Goal: Register for event/course

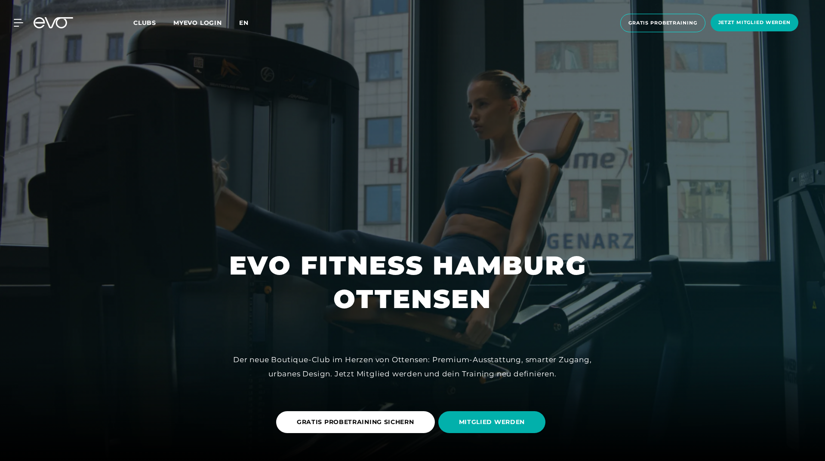
click at [243, 24] on span "en" at bounding box center [243, 23] width 9 height 8
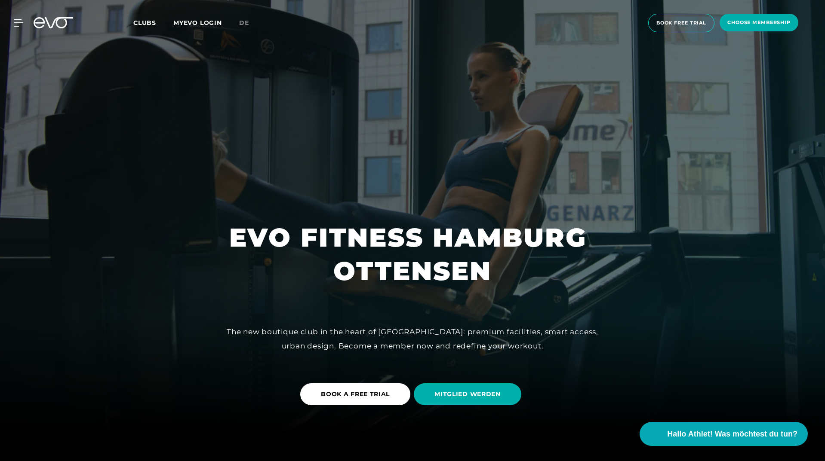
scroll to position [43, 0]
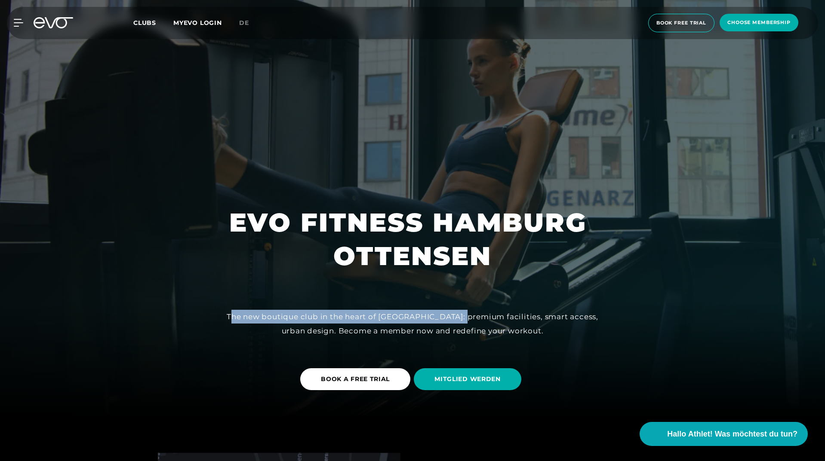
drag, startPoint x: 317, startPoint y: 311, endPoint x: 487, endPoint y: 308, distance: 169.5
click at [477, 309] on div "EVO FITNESS HAMBURG OTTENSEN The new boutique club in the heart of [GEOGRAPHIC_…" at bounding box center [412, 187] width 825 height 461
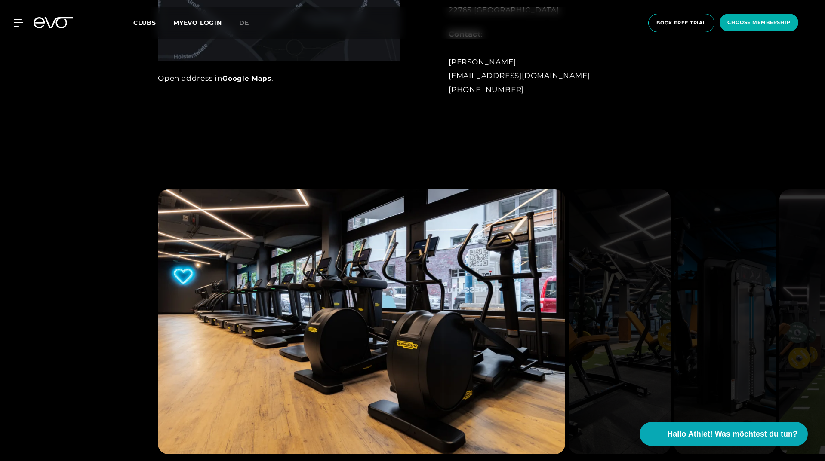
scroll to position [903, 0]
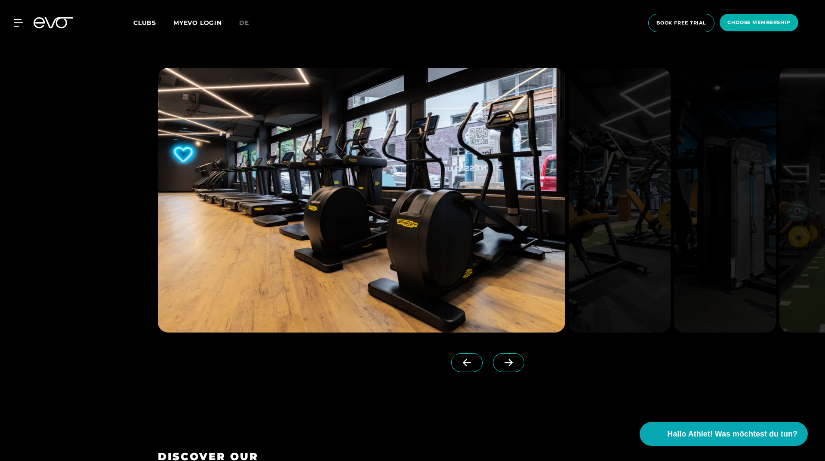
click at [501, 362] on icon at bounding box center [508, 363] width 15 height 8
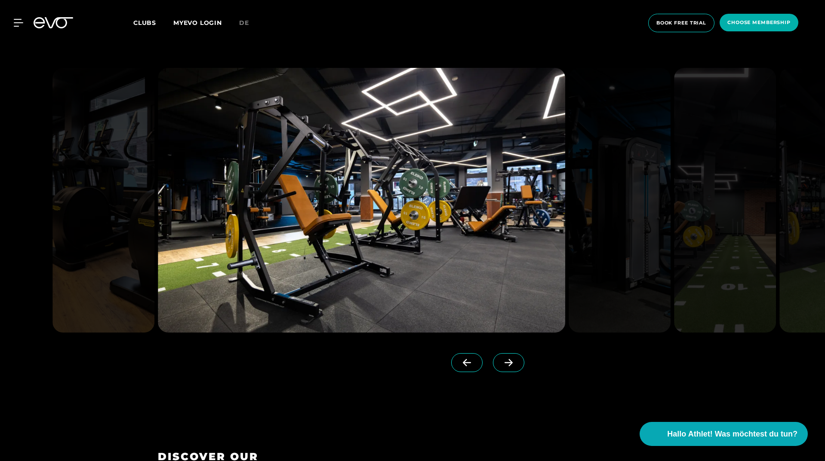
click at [501, 362] on icon at bounding box center [508, 363] width 15 height 8
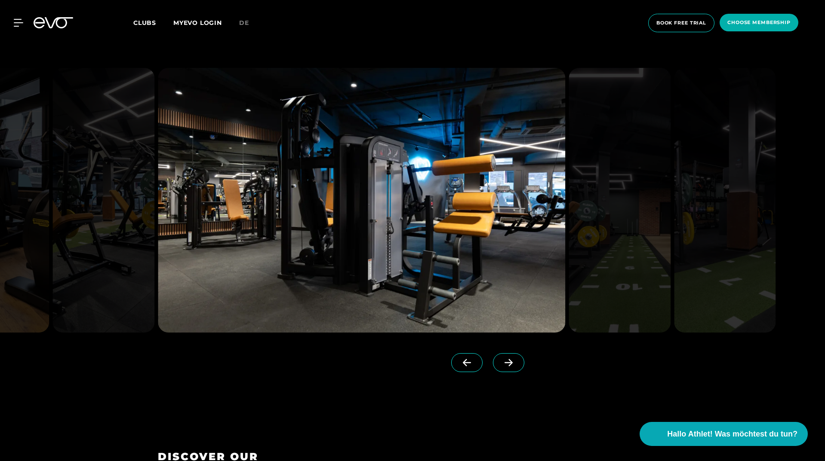
click at [501, 362] on icon at bounding box center [508, 363] width 15 height 8
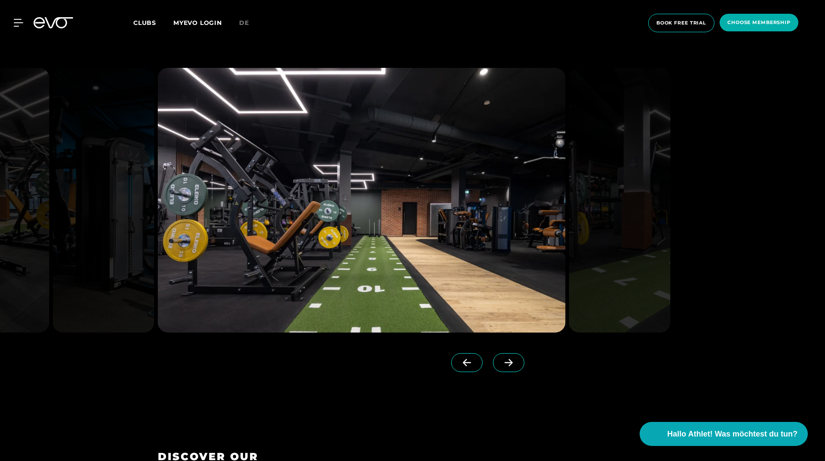
click at [501, 362] on icon at bounding box center [508, 363] width 15 height 8
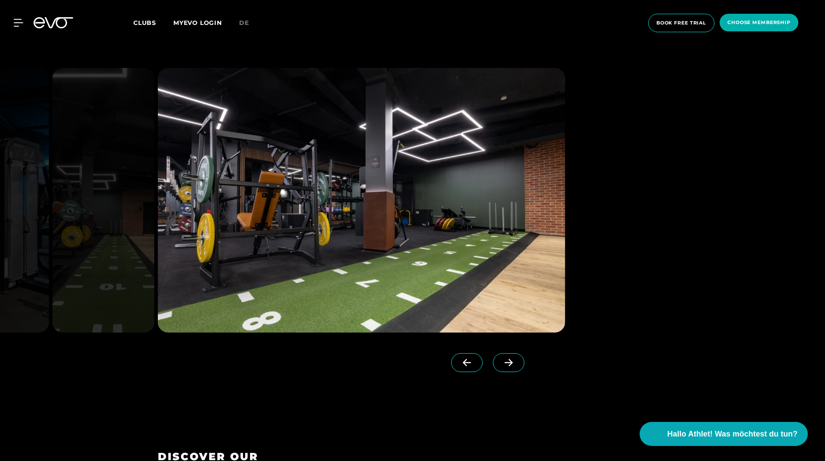
click at [501, 362] on icon at bounding box center [508, 363] width 15 height 8
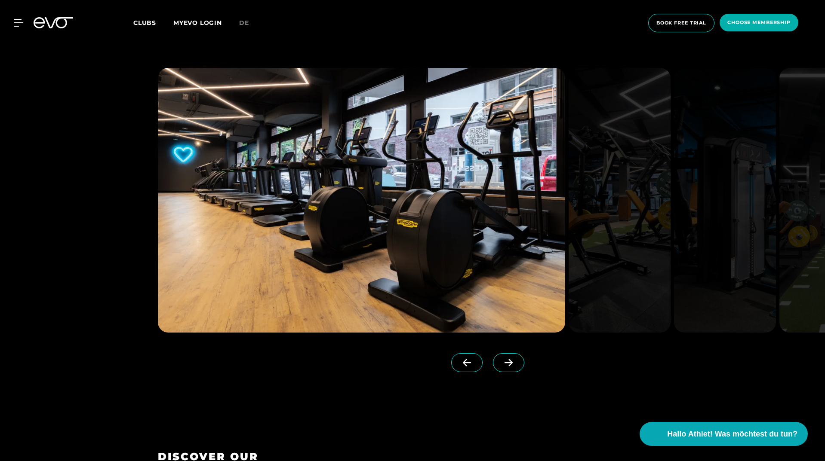
click at [501, 362] on icon at bounding box center [508, 363] width 15 height 8
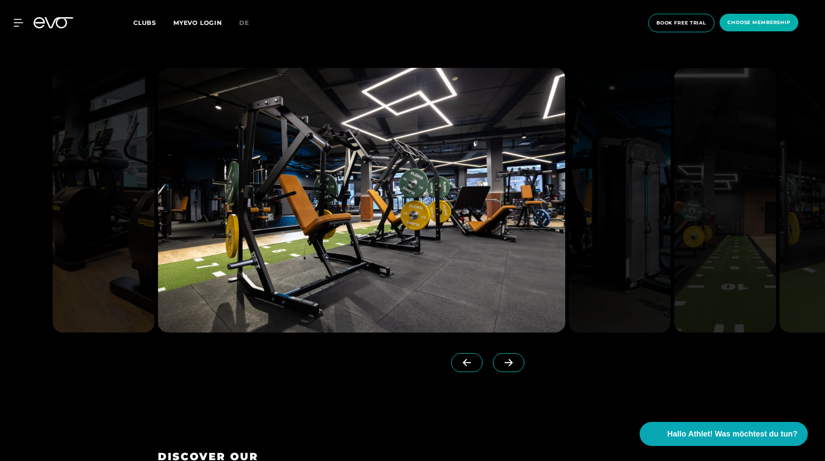
click at [501, 362] on icon at bounding box center [508, 363] width 15 height 8
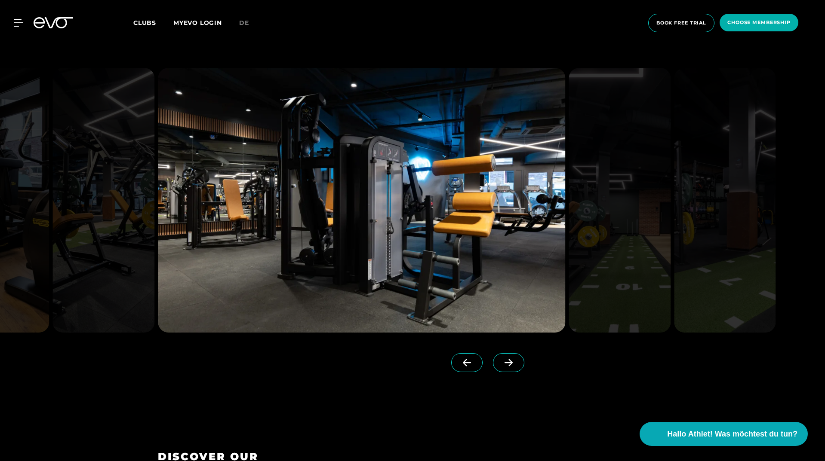
click at [501, 362] on icon at bounding box center [508, 363] width 15 height 8
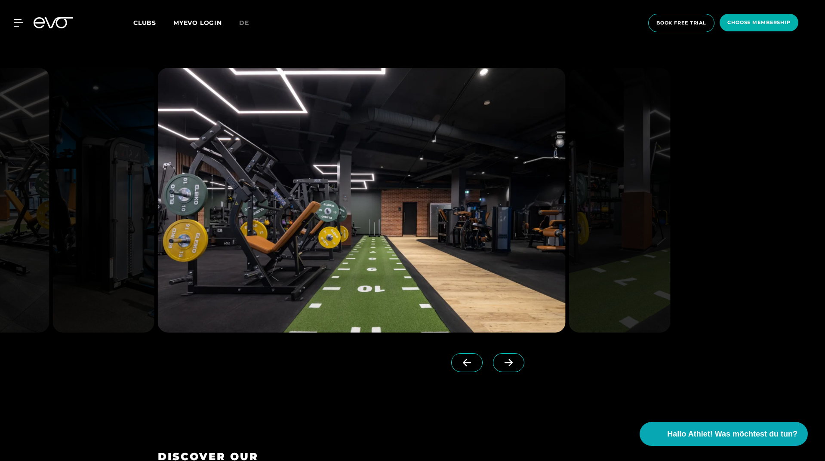
click at [501, 362] on icon at bounding box center [508, 363] width 15 height 8
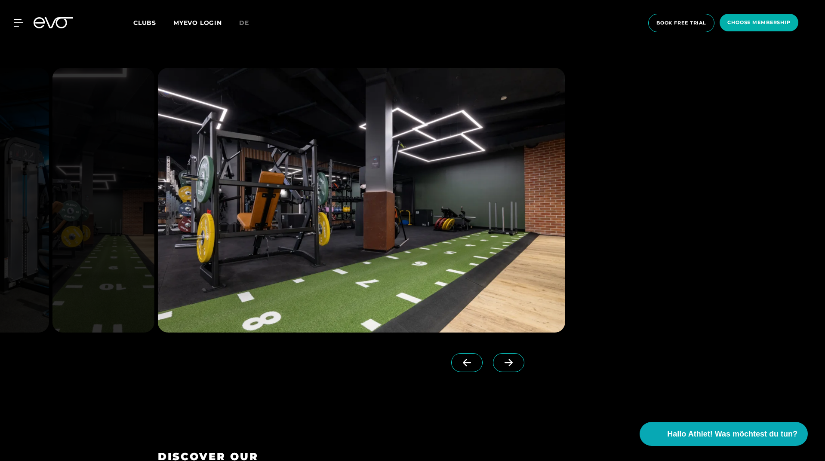
click at [501, 362] on icon at bounding box center [508, 363] width 15 height 8
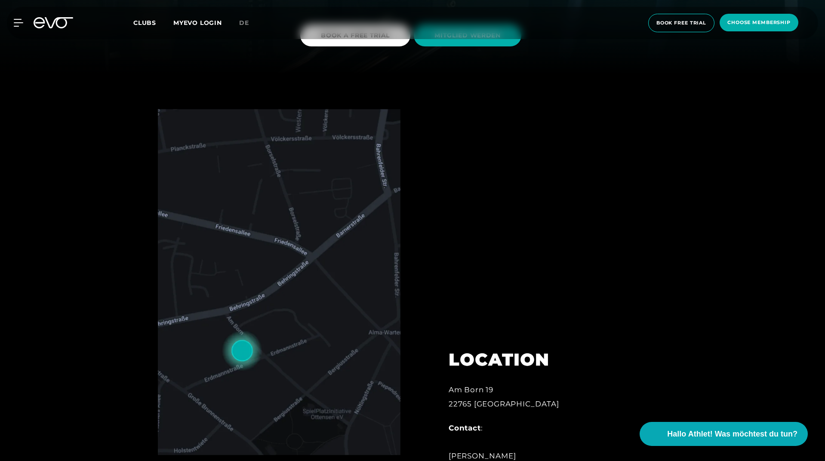
scroll to position [86, 0]
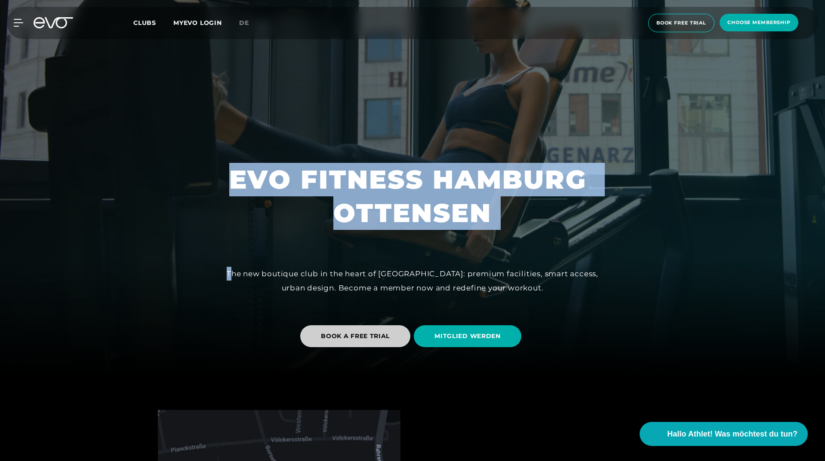
click at [372, 338] on span "BOOK A FREE TRIAL" at bounding box center [355, 336] width 69 height 9
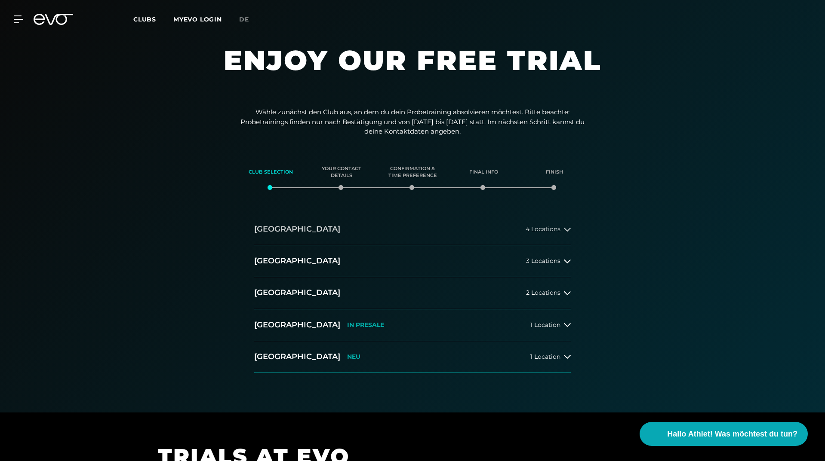
click at [273, 231] on h2 "[GEOGRAPHIC_DATA]" at bounding box center [297, 229] width 86 height 11
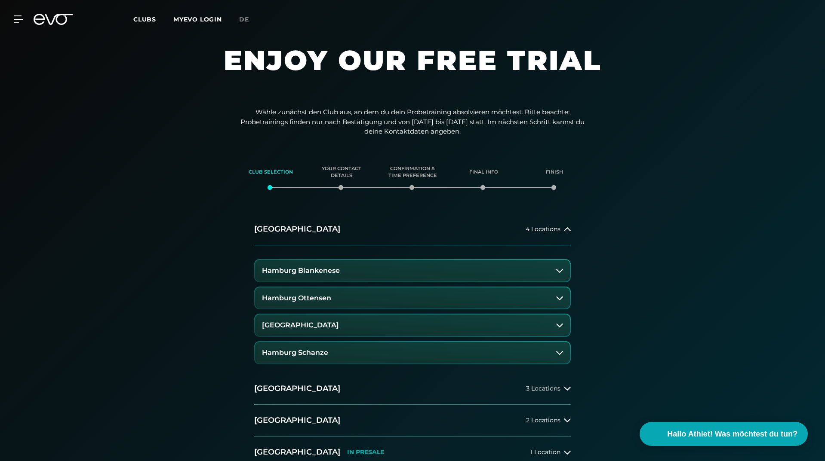
click at [314, 298] on h3 "Hamburg Ottensen" at bounding box center [296, 299] width 69 height 8
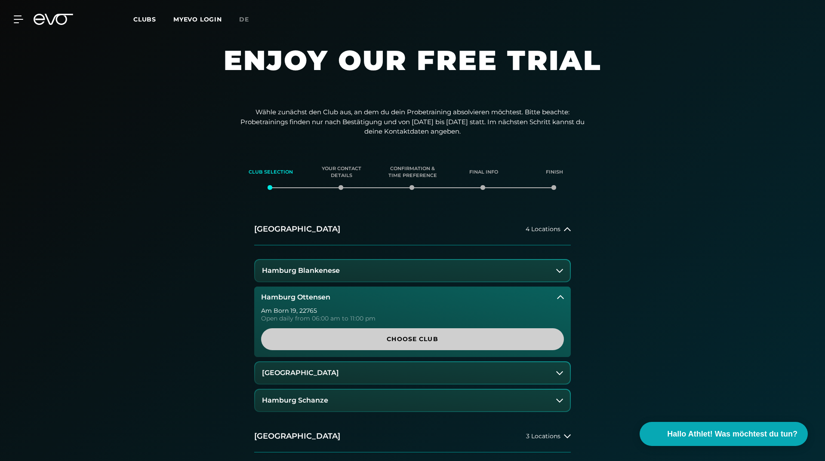
click at [304, 333] on span "Choose Club" at bounding box center [412, 340] width 303 height 22
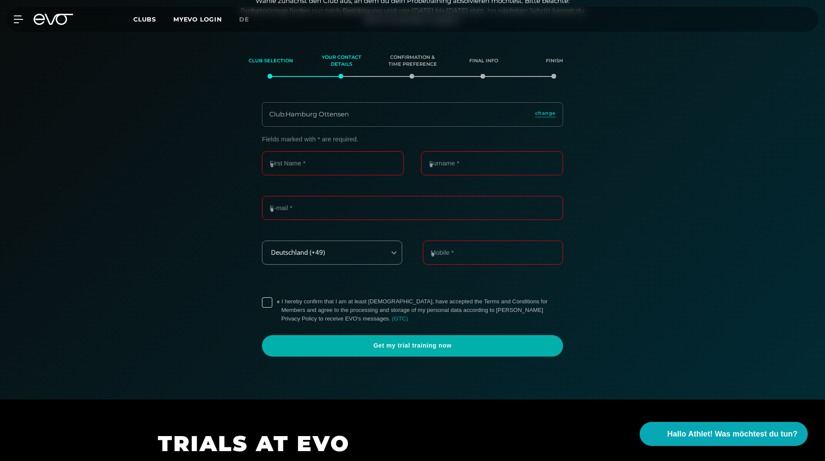
scroll to position [113, 0]
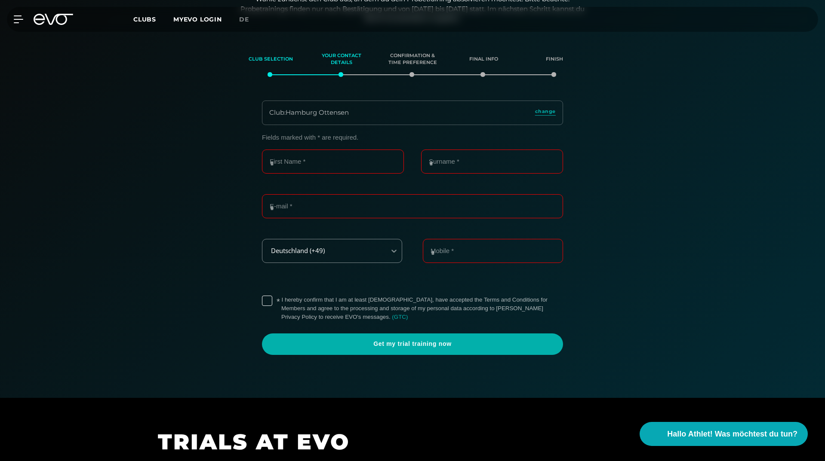
click at [321, 174] on div "First Name *" at bounding box center [333, 167] width 142 height 34
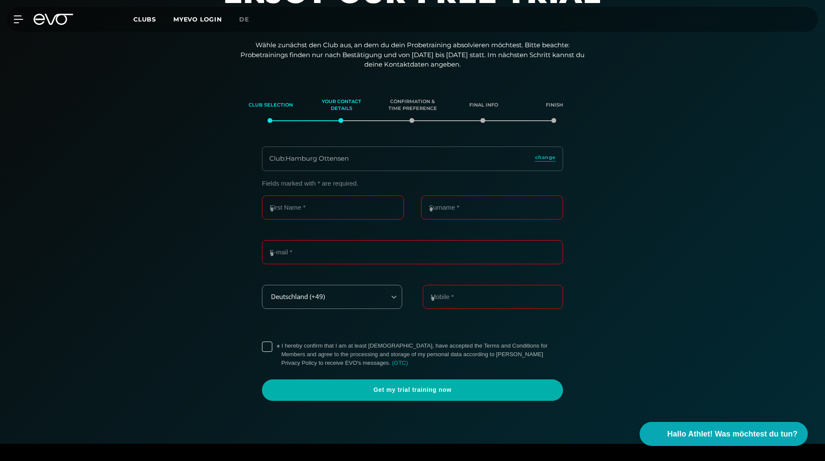
scroll to position [0, 0]
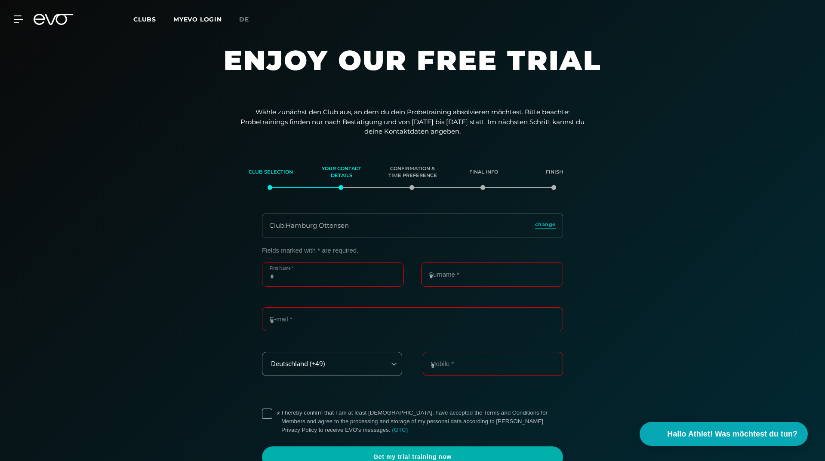
click at [319, 283] on input "First Name *" at bounding box center [333, 275] width 142 height 24
type input "******"
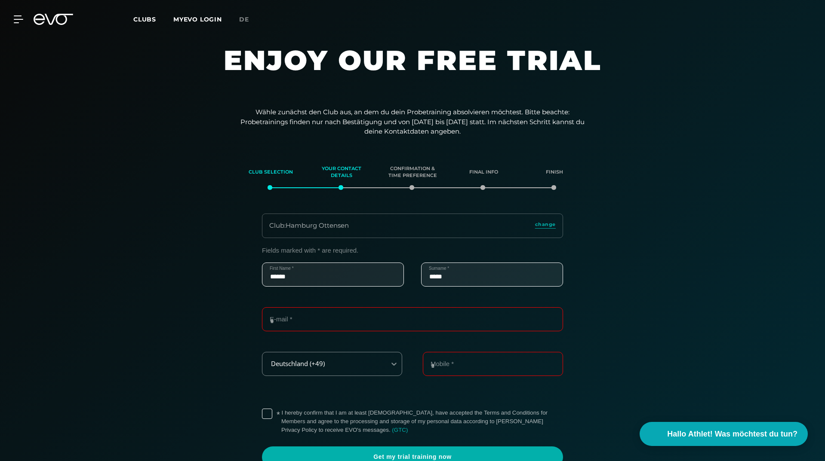
type input "*****"
type input "*"
type input "**********"
click at [456, 371] on input "Mobile *" at bounding box center [493, 364] width 140 height 24
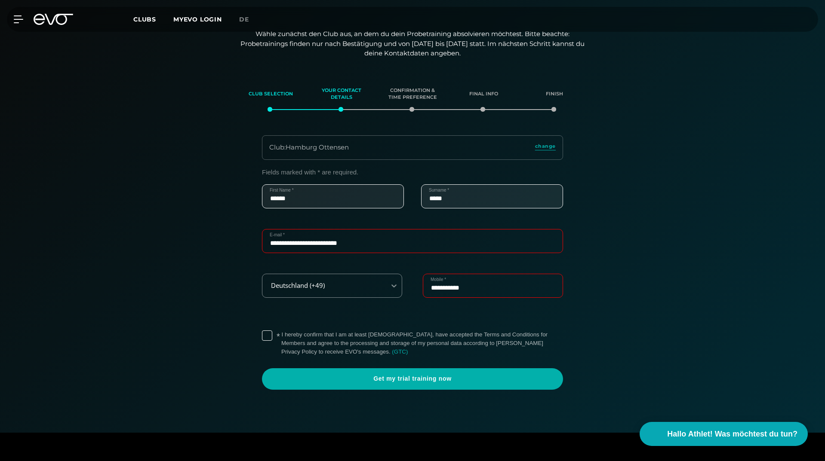
scroll to position [86, 0]
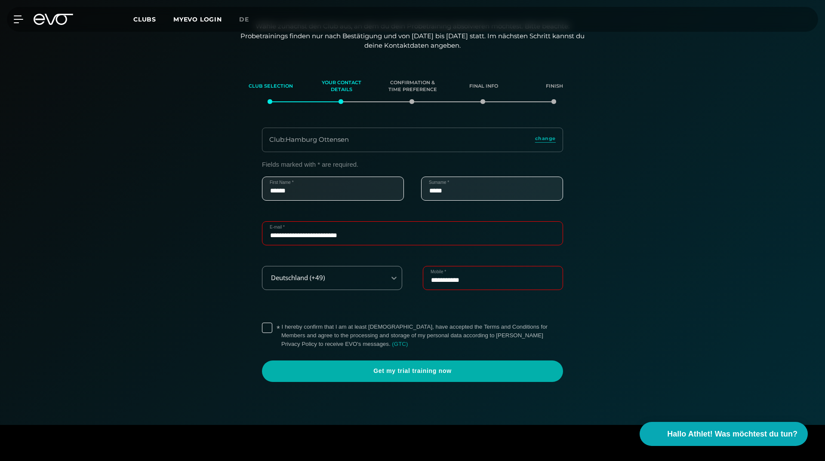
type input "**********"
click at [281, 327] on label "* I hereby confirm that I am at least [DEMOGRAPHIC_DATA], have accepted the Ter…" at bounding box center [422, 336] width 282 height 26
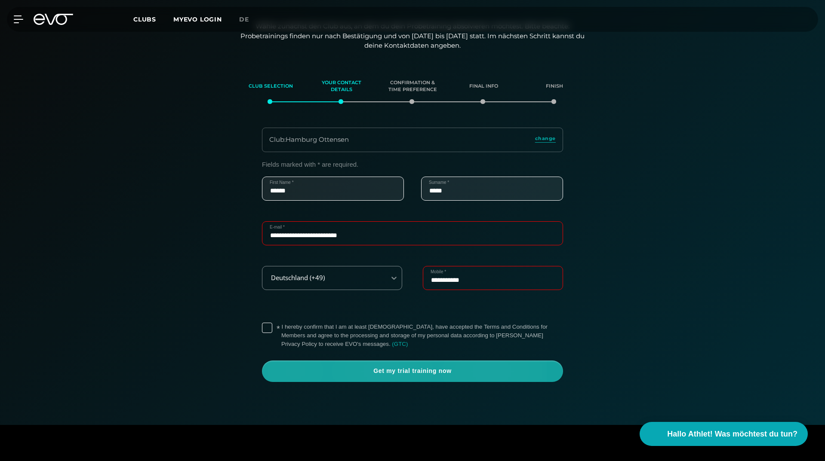
click at [302, 368] on span "Get my trial training now" at bounding box center [413, 371] width 260 height 9
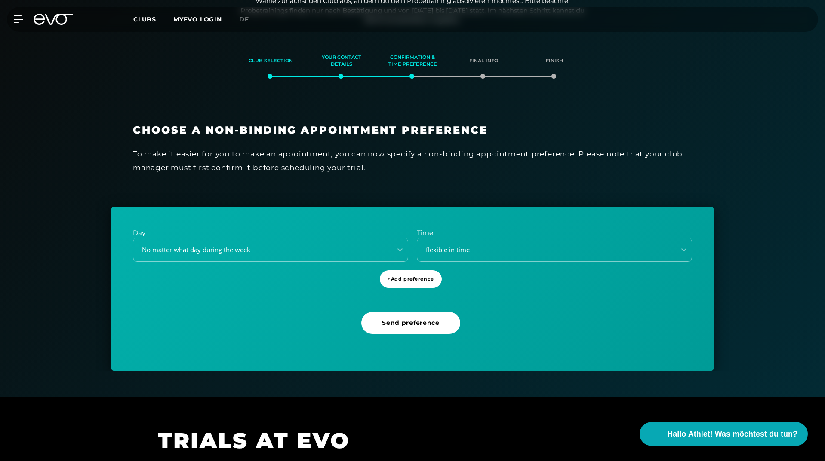
scroll to position [113, 0]
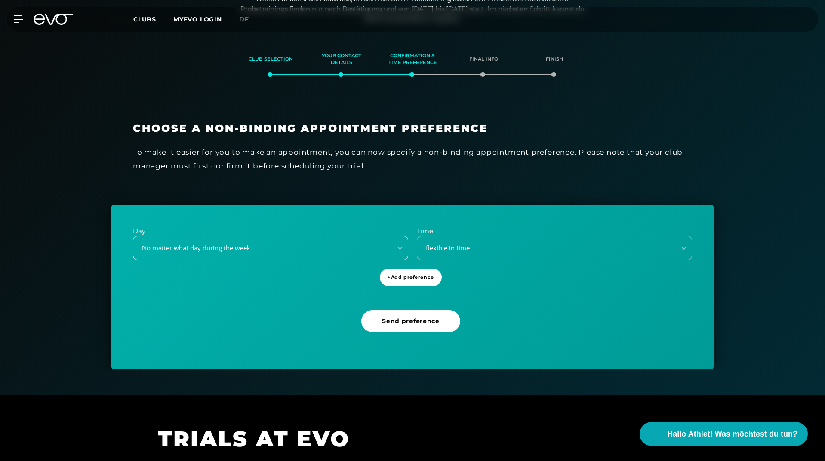
click at [271, 252] on div "No matter what day during the week" at bounding box center [260, 248] width 252 height 10
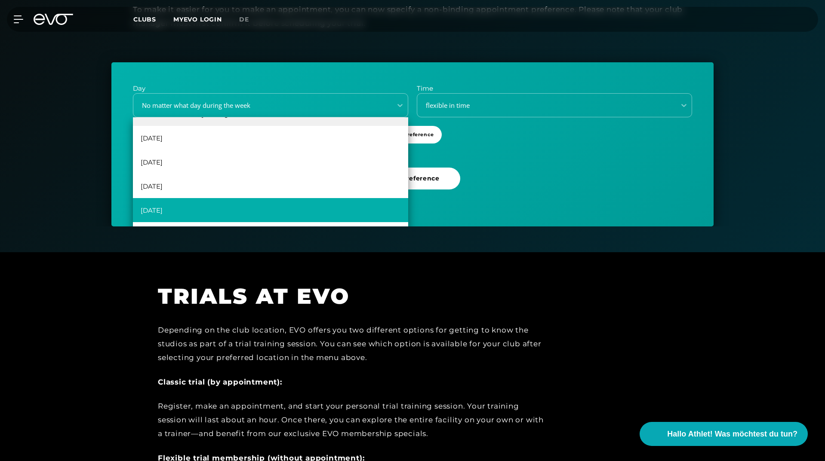
scroll to position [199, 0]
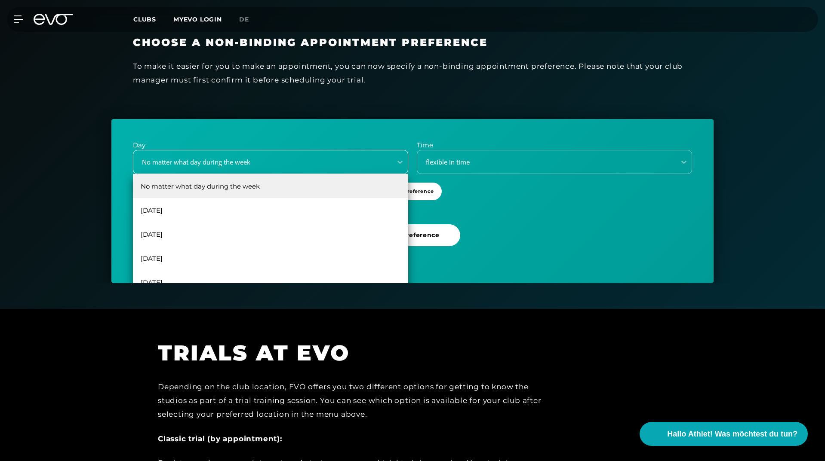
click at [182, 167] on div "No matter what day during the week" at bounding box center [262, 163] width 258 height 12
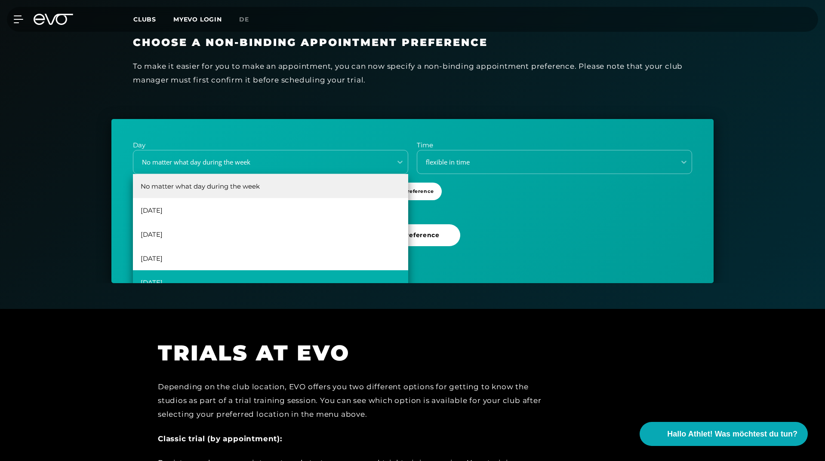
scroll to position [15, 0]
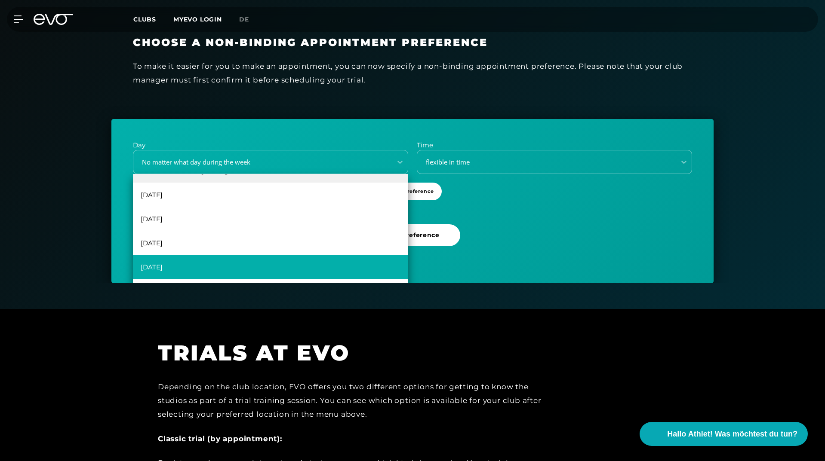
click at [174, 259] on div "[DATE]" at bounding box center [270, 267] width 275 height 24
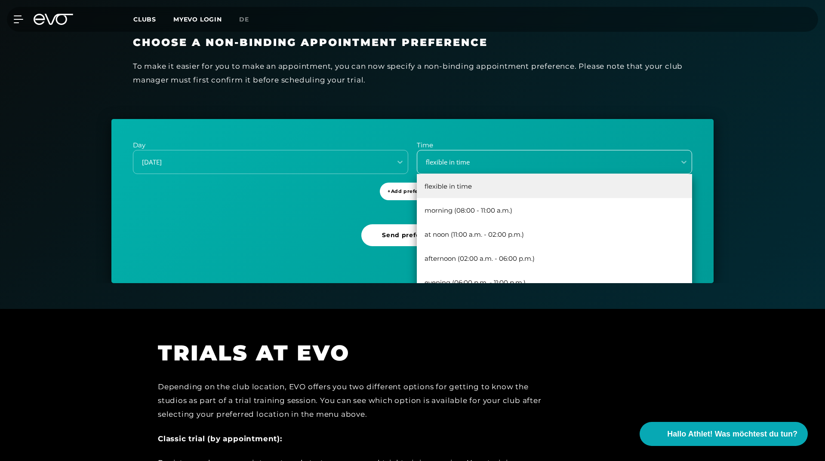
click at [478, 161] on div "flexible in time" at bounding box center [544, 162] width 252 height 10
click at [337, 227] on div "Day [DATE] Time 5 results available. Use Up and Down to choose options, press E…" at bounding box center [412, 201] width 602 height 164
